Goal: Information Seeking & Learning: Learn about a topic

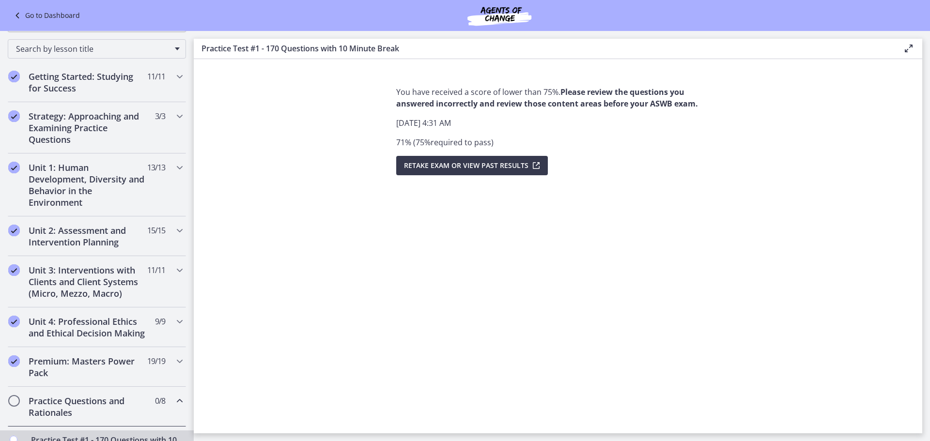
scroll to position [109, 0]
click at [174, 230] on icon "Chapters" at bounding box center [180, 230] width 12 height 12
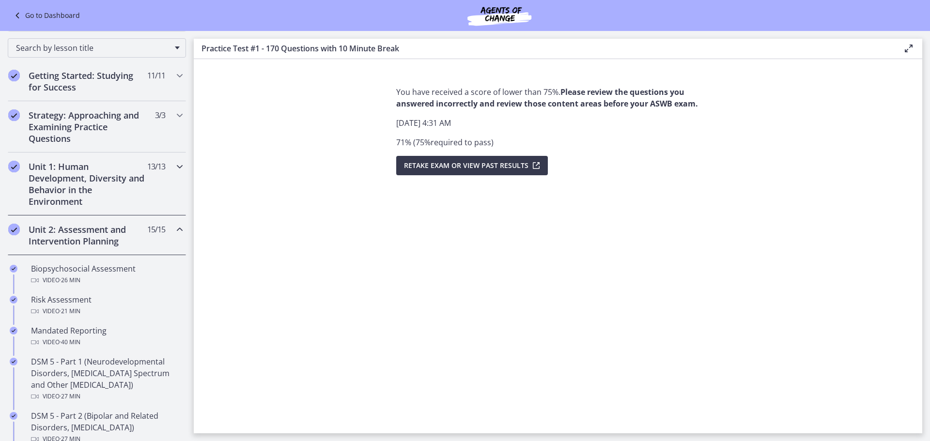
click at [174, 167] on icon "Chapters" at bounding box center [180, 167] width 12 height 12
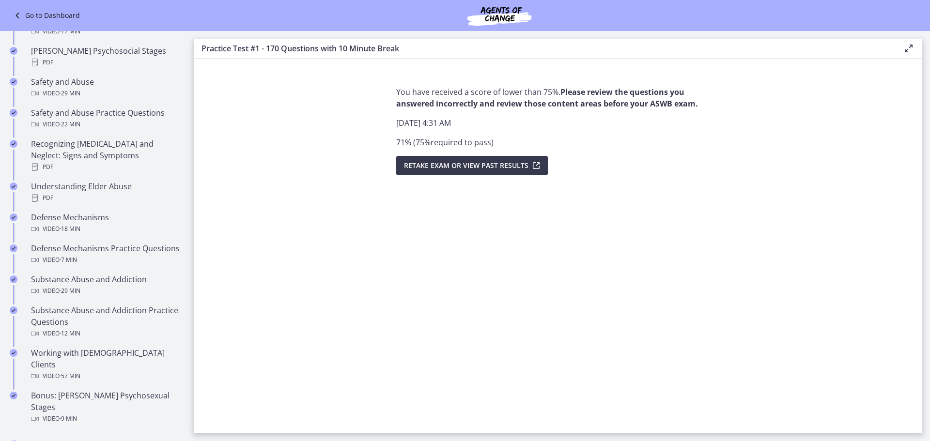
scroll to position [428, 0]
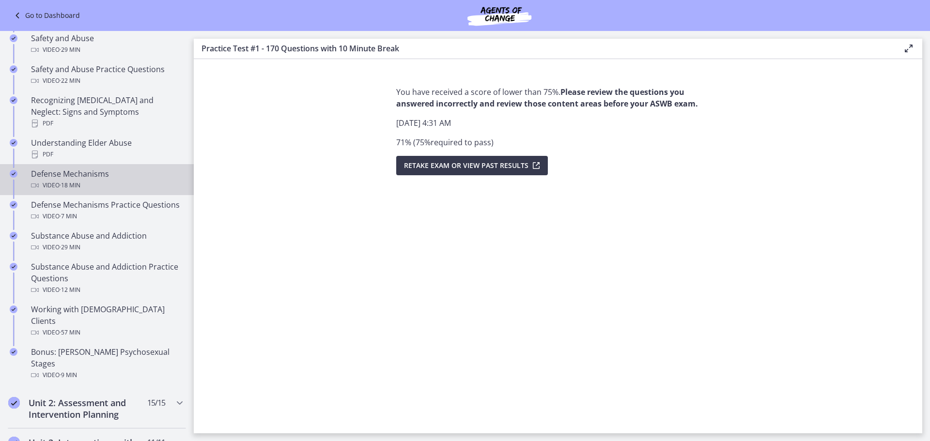
click at [160, 180] on div "Video · 18 min" at bounding box center [106, 186] width 151 height 12
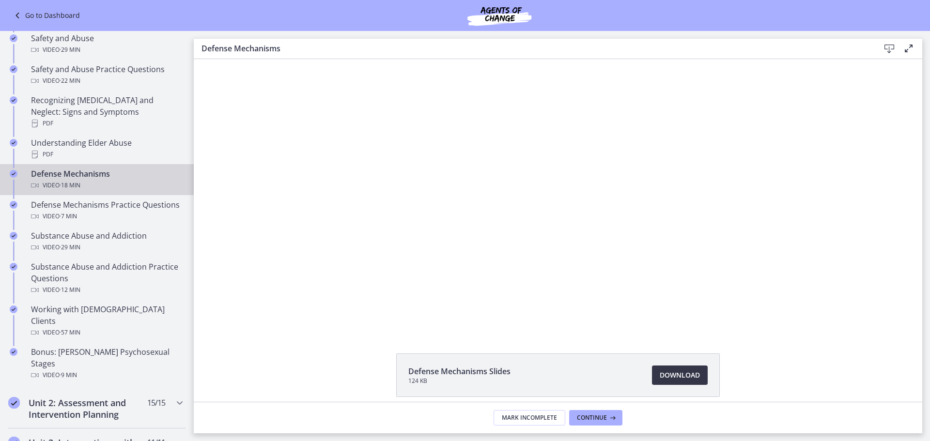
click at [678, 368] on link "Download Opens in a new window" at bounding box center [680, 375] width 56 height 19
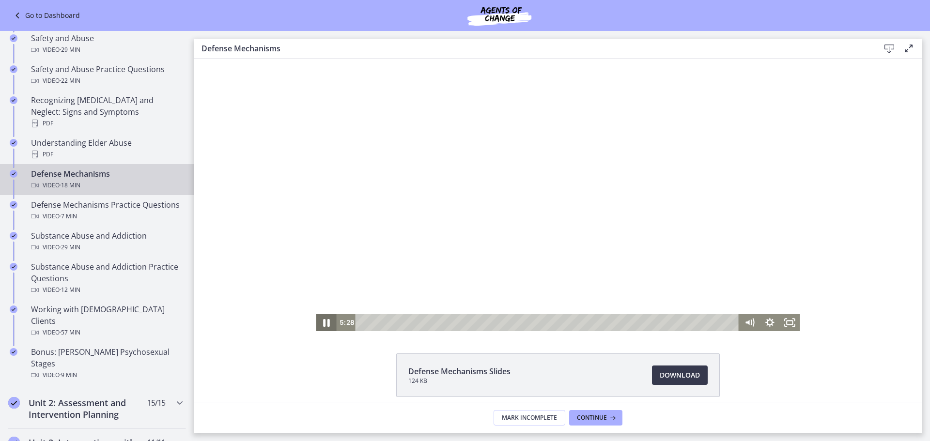
click at [319, 324] on icon "Pause" at bounding box center [326, 322] width 24 height 20
